Goal: Task Accomplishment & Management: Manage account settings

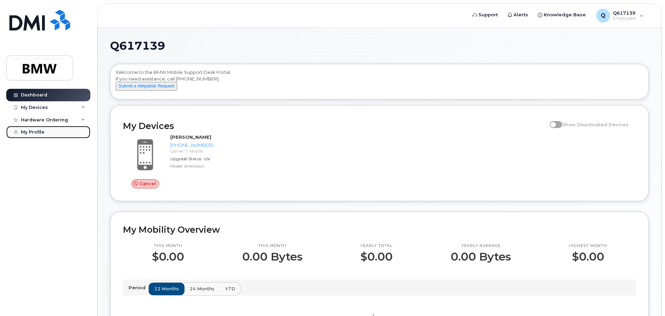
click at [34, 128] on link "My Profile" at bounding box center [48, 132] width 84 height 13
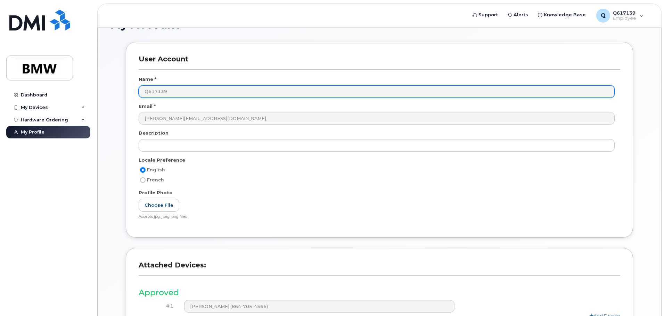
scroll to position [132, 0]
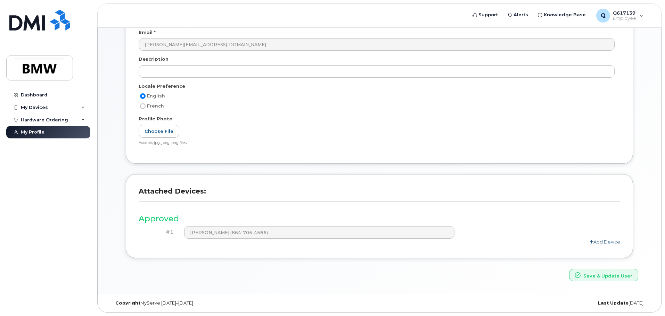
click at [600, 242] on link "Add Device" at bounding box center [605, 242] width 31 height 6
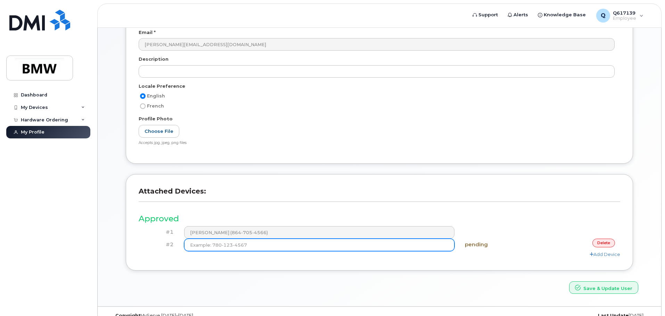
click at [255, 245] on input at bounding box center [319, 245] width 271 height 13
type input "(864) 626-8923"
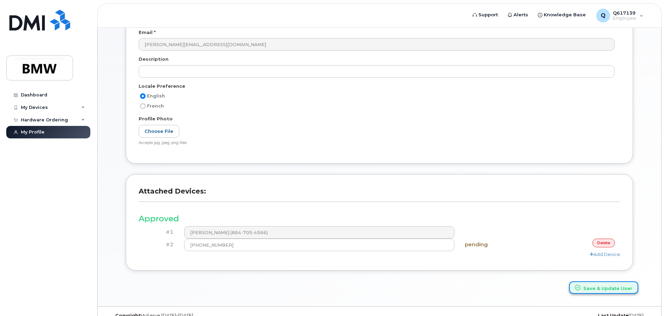
click at [604, 290] on button "Save & Update User" at bounding box center [603, 288] width 69 height 13
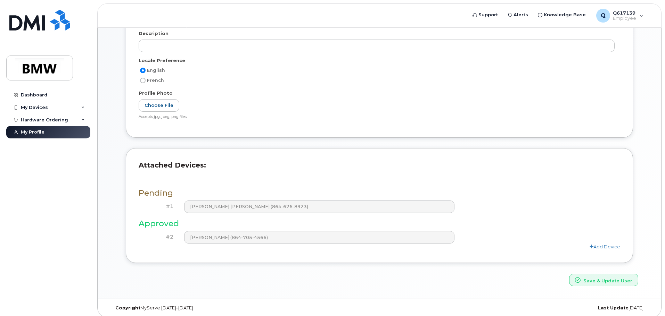
scroll to position [192, 0]
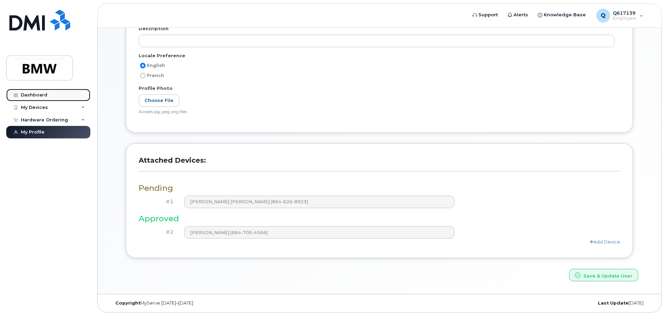
click at [42, 98] on link "Dashboard" at bounding box center [48, 95] width 84 height 13
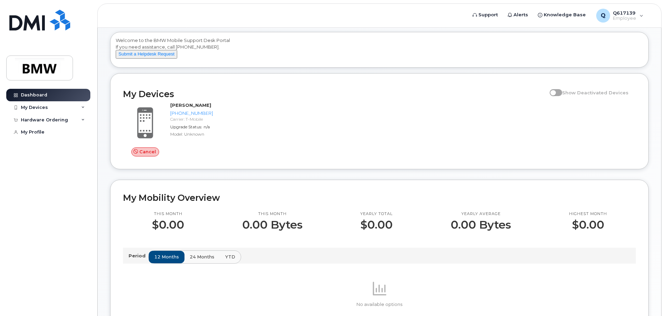
scroll to position [81, 0]
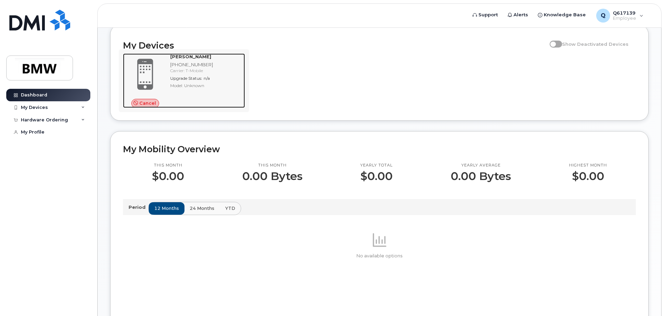
click at [146, 107] on span "Cancel" at bounding box center [147, 103] width 17 height 7
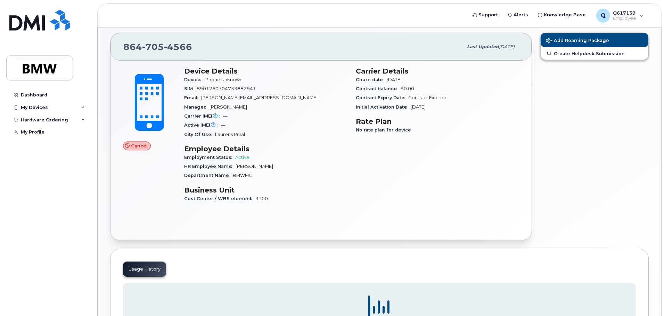
scroll to position [69, 0]
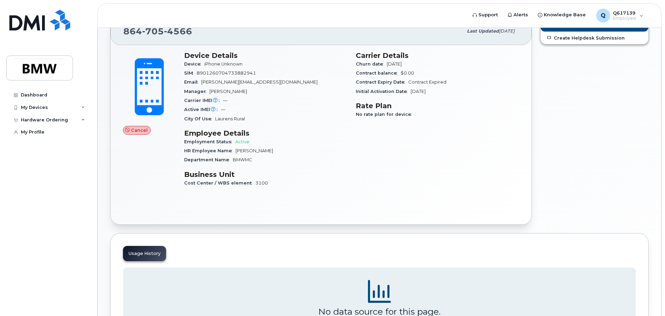
click at [145, 130] on span "Cancel" at bounding box center [139, 130] width 17 height 7
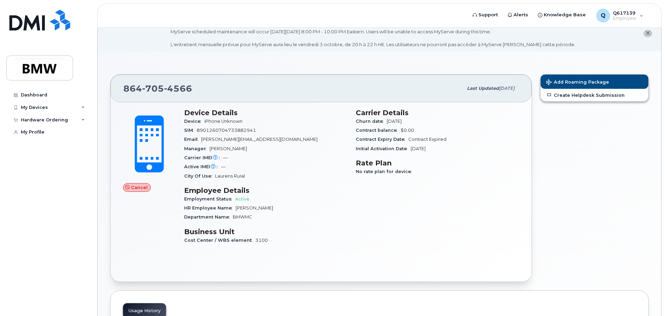
scroll to position [0, 0]
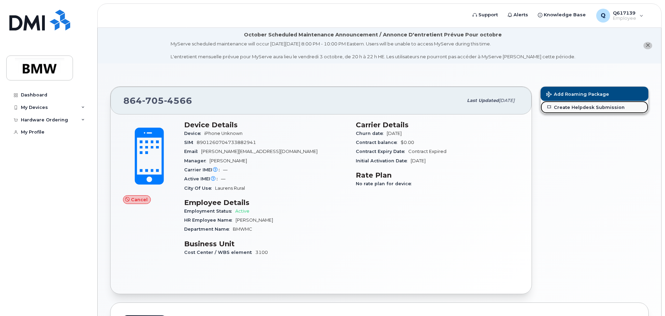
click at [578, 107] on link "Create Helpdesk Submission" at bounding box center [595, 107] width 108 height 13
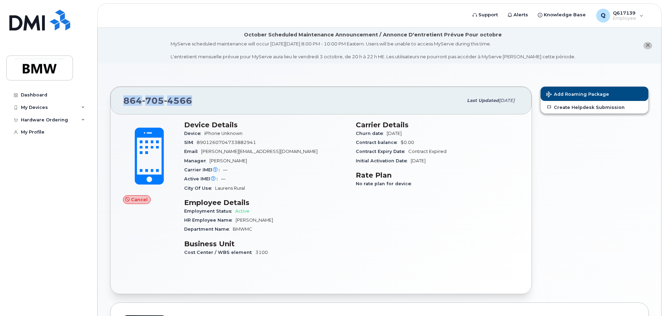
drag, startPoint x: 195, startPoint y: 103, endPoint x: 114, endPoint y: 100, distance: 81.3
click at [114, 100] on div "864 705 4566 Last updated Mar 03, 2024" at bounding box center [320, 101] width 421 height 28
copy span "864 705 4566"
click at [43, 65] on img at bounding box center [39, 68] width 53 height 20
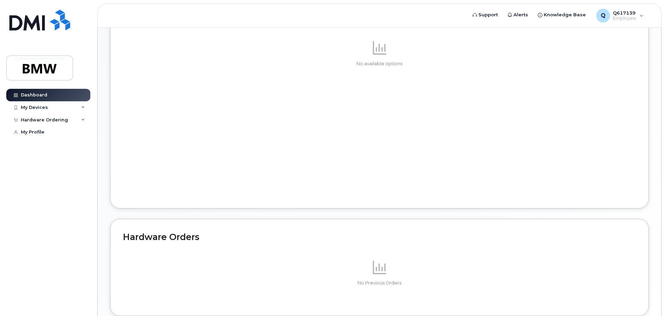
scroll to position [324, 0]
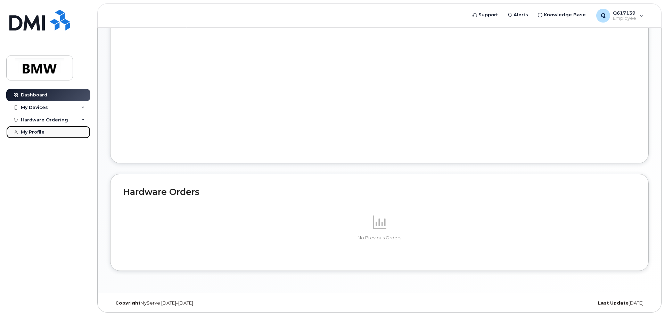
click at [42, 129] on link "My Profile" at bounding box center [48, 132] width 84 height 13
click at [44, 127] on link "My Profile" at bounding box center [48, 132] width 84 height 13
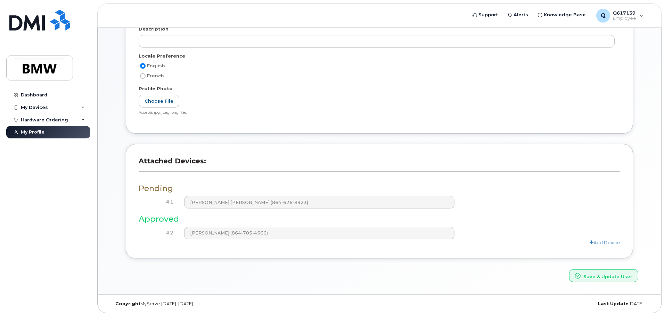
scroll to position [163, 0]
click at [613, 240] on link "Add Device" at bounding box center [605, 242] width 31 height 6
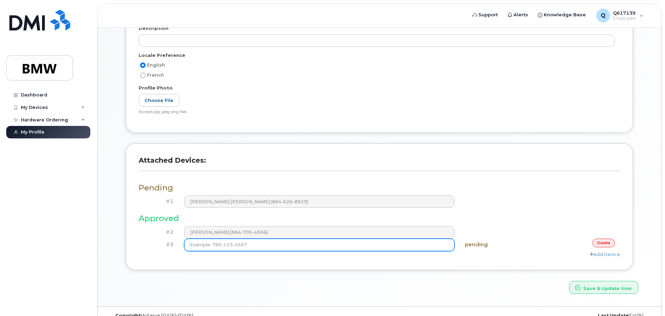
click at [225, 246] on input at bounding box center [319, 245] width 271 height 13
type input "[PHONE_NUMBER]"
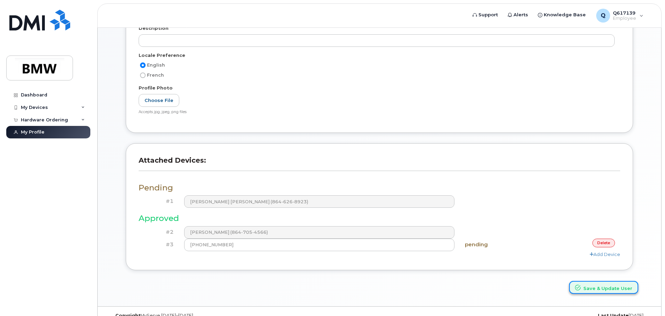
click at [602, 289] on button "Save & Update User" at bounding box center [603, 287] width 69 height 13
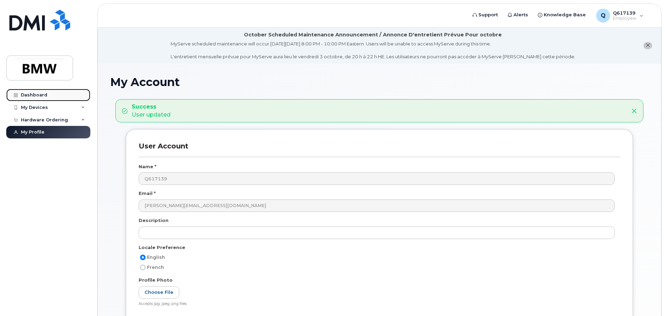
click at [42, 90] on link "Dashboard" at bounding box center [48, 95] width 84 height 13
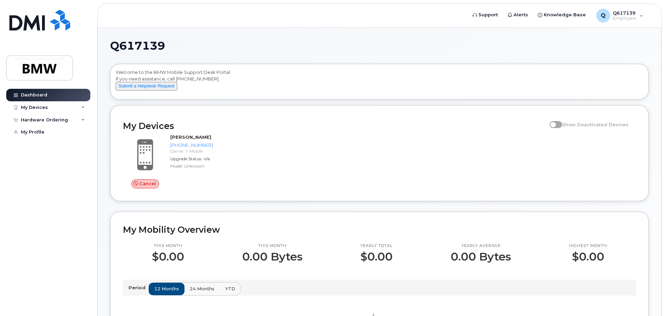
scroll to position [35, 0]
